Goal: Browse casually: Explore the website without a specific task or goal

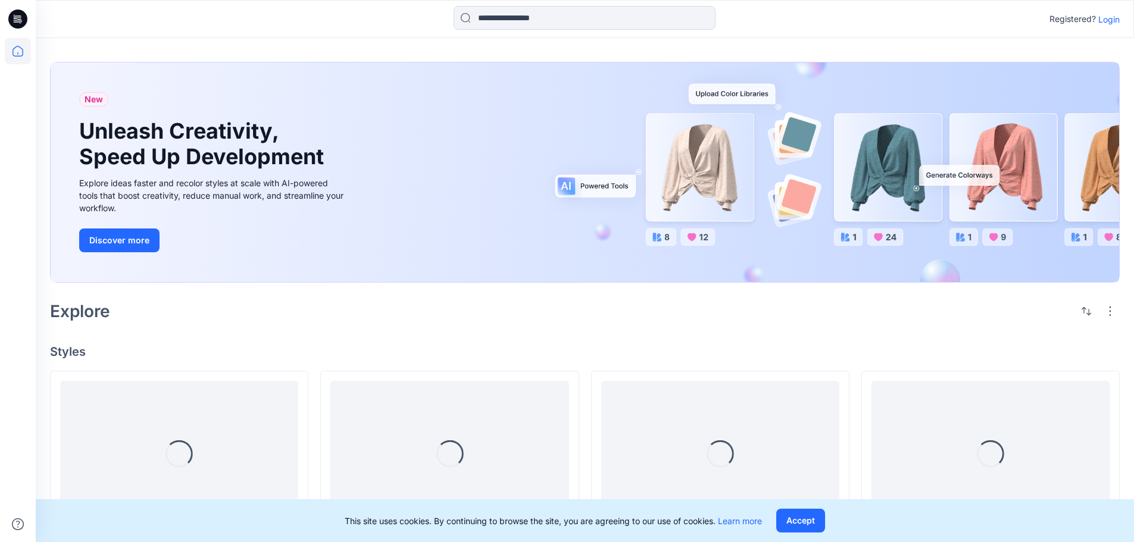
click at [1112, 19] on p "Login" at bounding box center [1109, 19] width 21 height 13
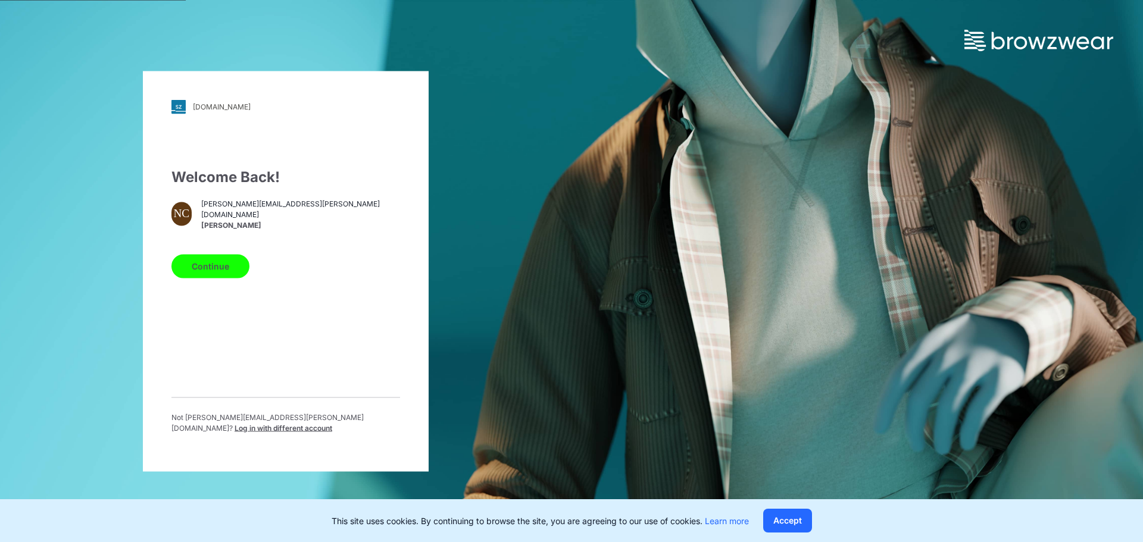
click at [244, 273] on button "Continue" at bounding box center [211, 266] width 78 height 24
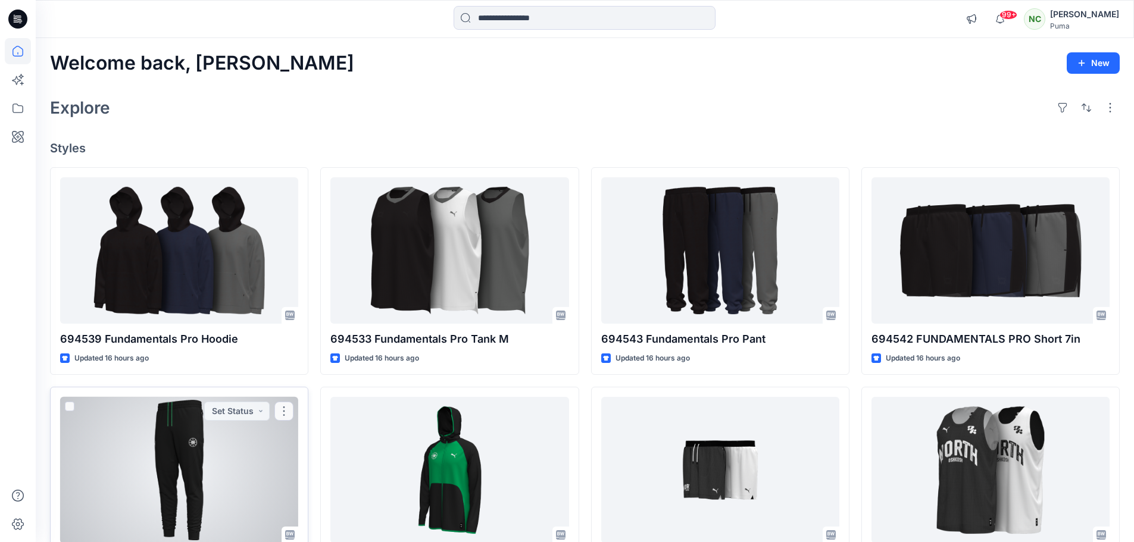
click at [199, 447] on div at bounding box center [179, 470] width 238 height 147
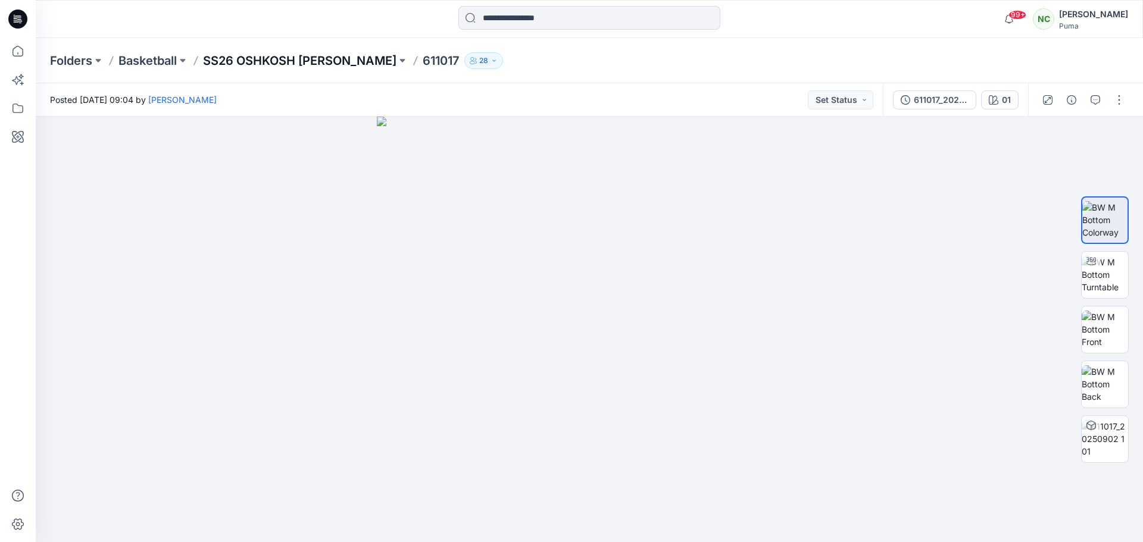
click at [329, 61] on p "SS26 OSHKOSH [PERSON_NAME]" at bounding box center [300, 60] width 194 height 17
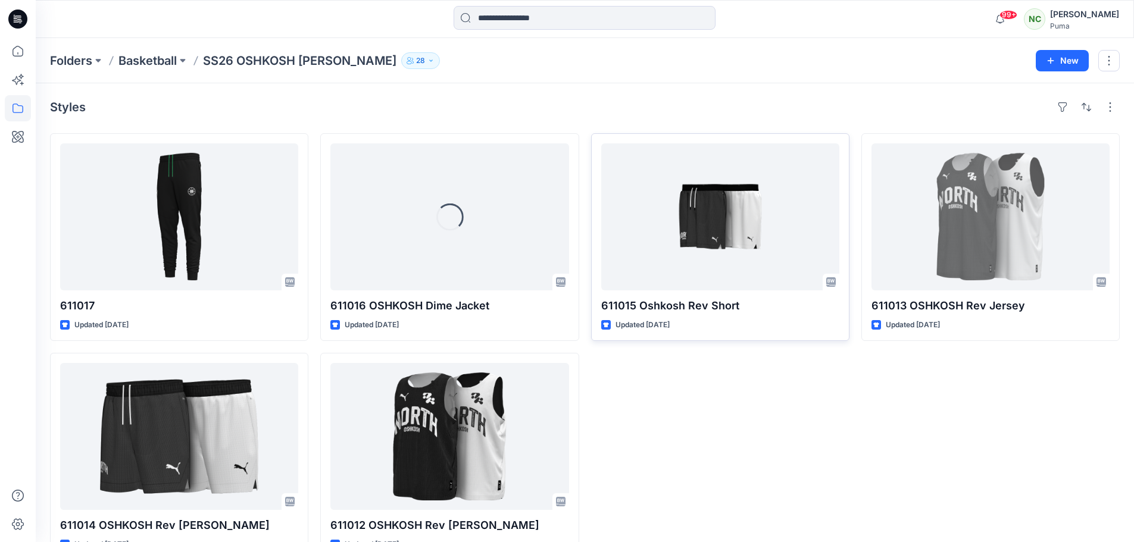
click at [671, 173] on div at bounding box center [720, 217] width 238 height 147
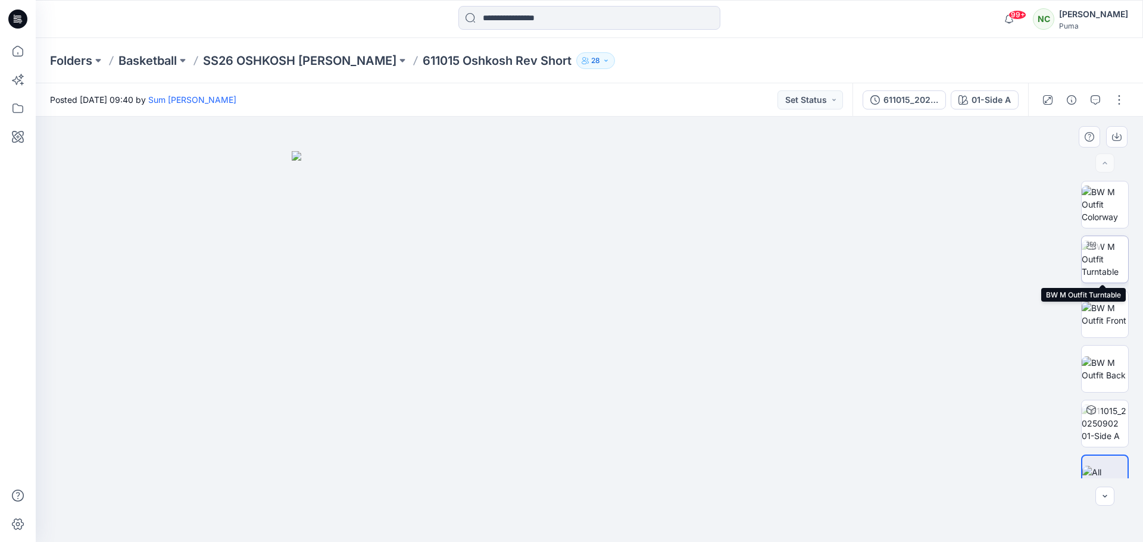
click at [1093, 257] on img at bounding box center [1105, 260] width 46 height 38
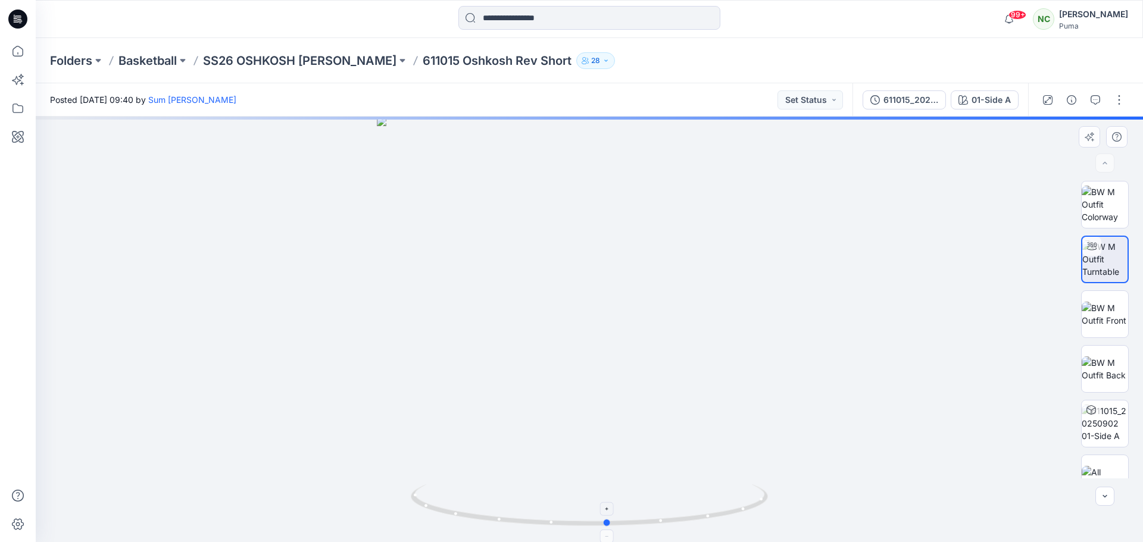
drag, startPoint x: 661, startPoint y: 518, endPoint x: 679, endPoint y: 489, distance: 34.5
click at [679, 489] on icon at bounding box center [591, 507] width 360 height 45
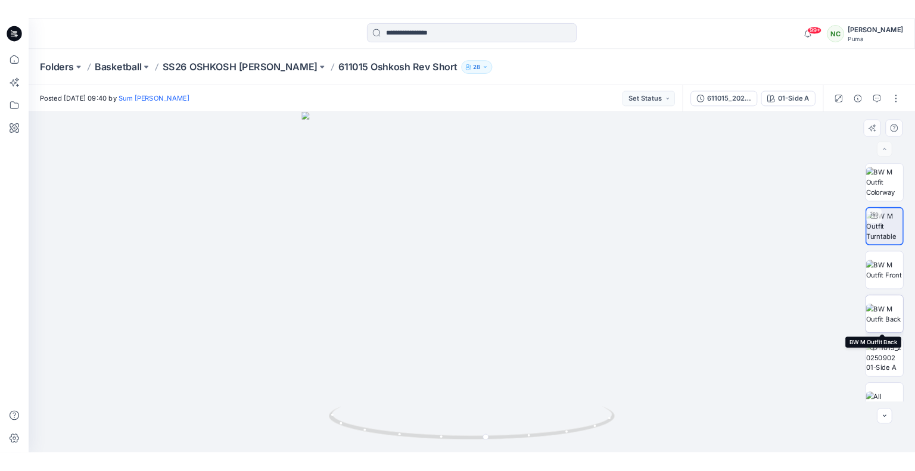
scroll to position [24, 0]
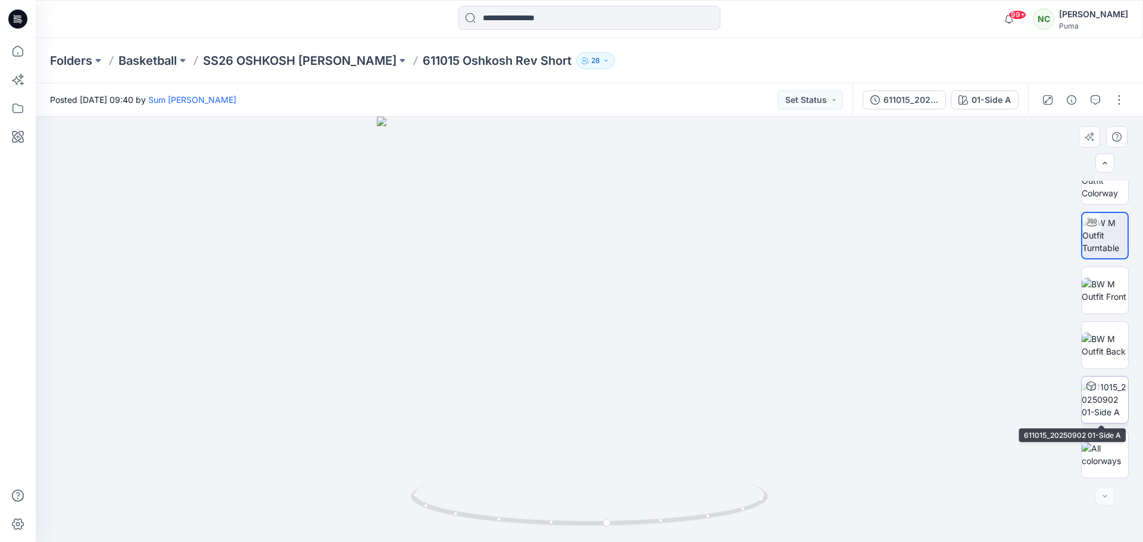
click at [1115, 384] on img at bounding box center [1105, 400] width 46 height 38
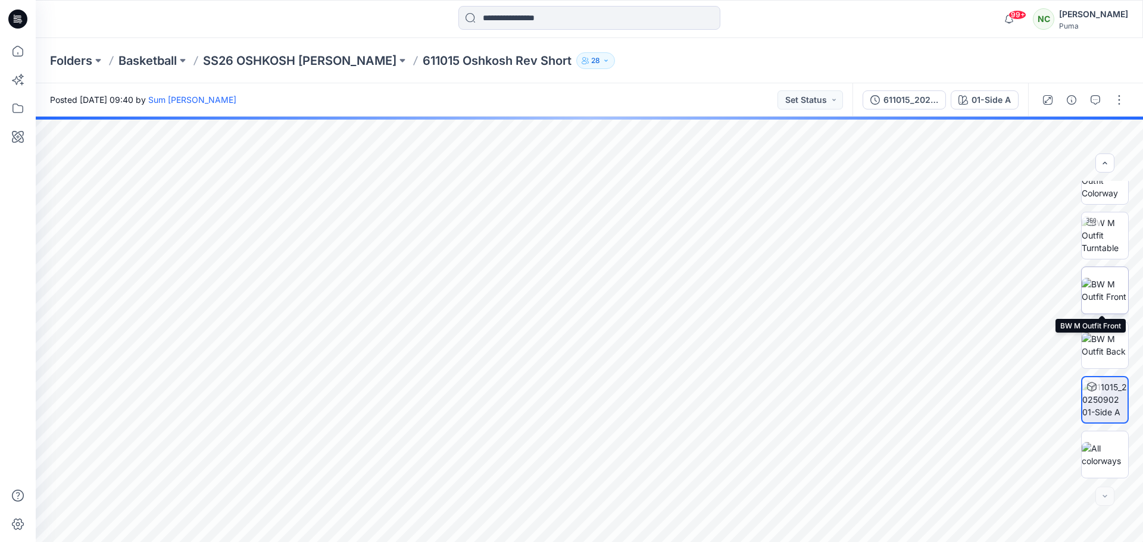
click at [1098, 293] on img at bounding box center [1105, 290] width 46 height 25
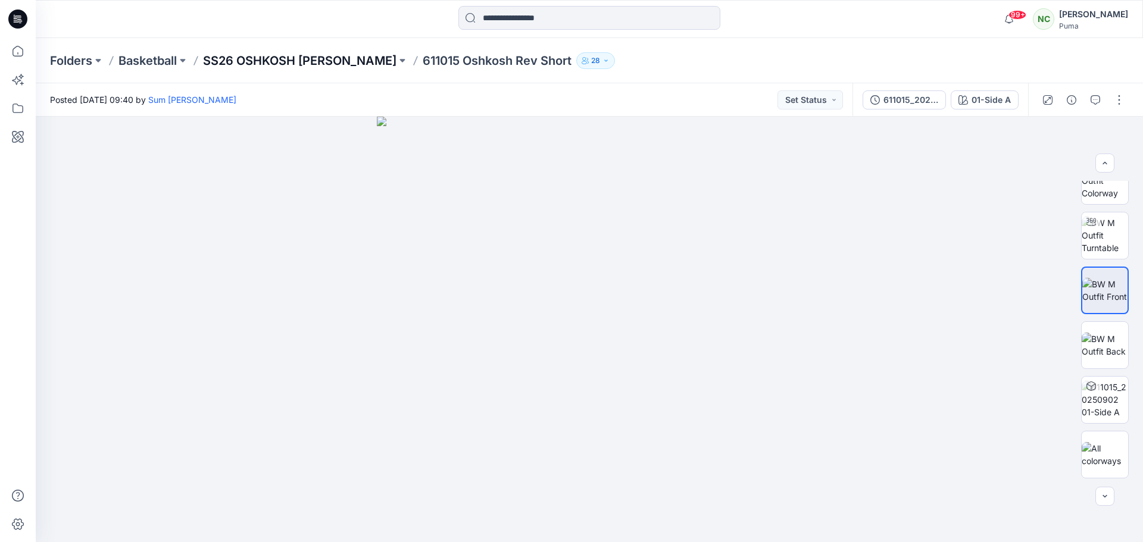
click at [357, 63] on p "SS26 OSHKOSH [PERSON_NAME]" at bounding box center [300, 60] width 194 height 17
